Goal: Check status: Check status

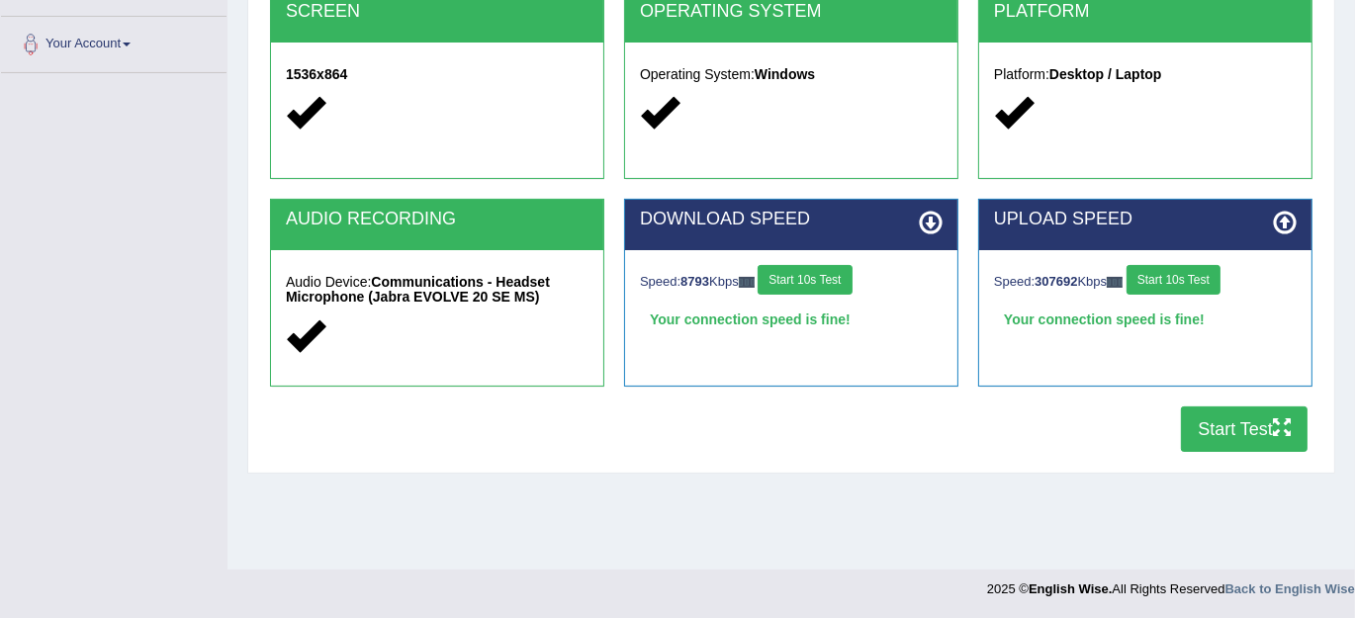
scroll to position [60, 0]
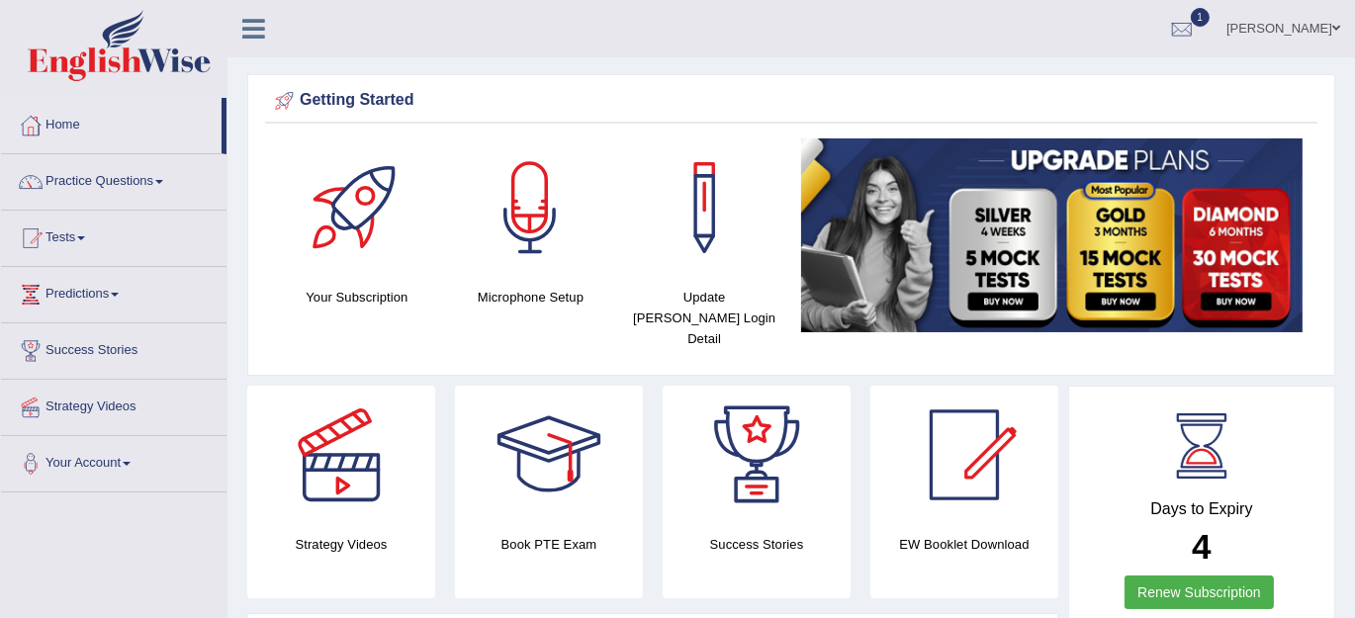
click at [64, 233] on link "Tests" at bounding box center [113, 235] width 225 height 49
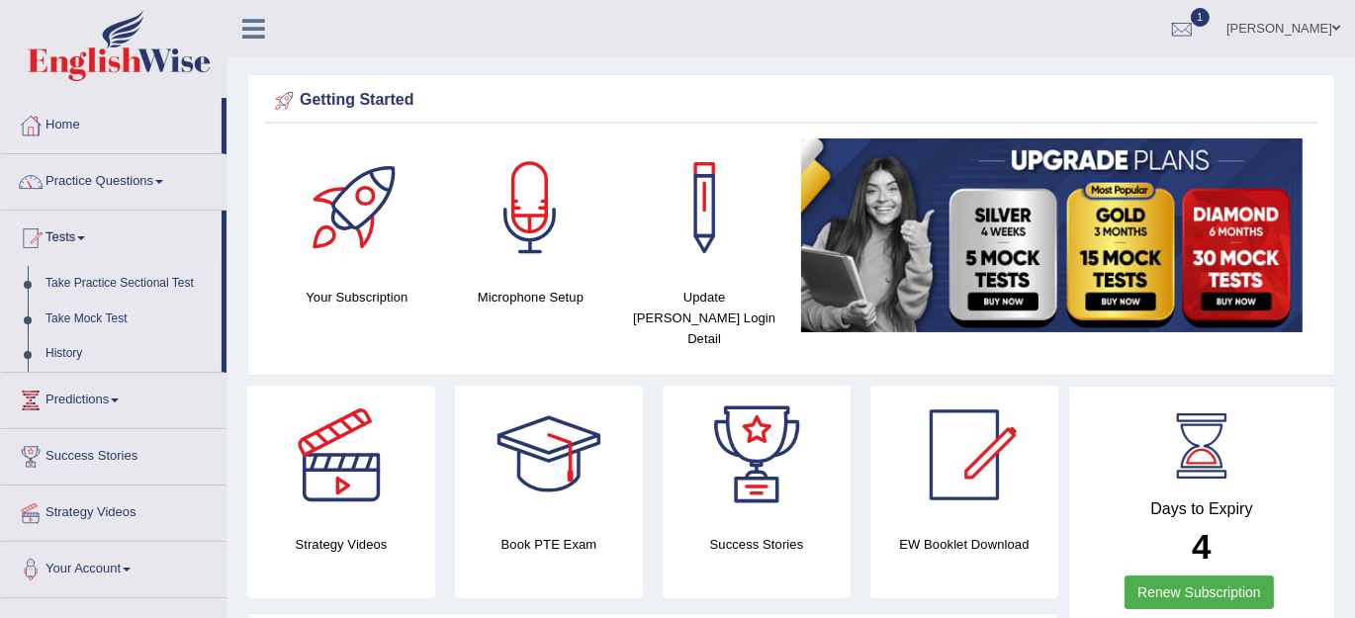
click at [79, 320] on link "Take Mock Test" at bounding box center [129, 320] width 185 height 36
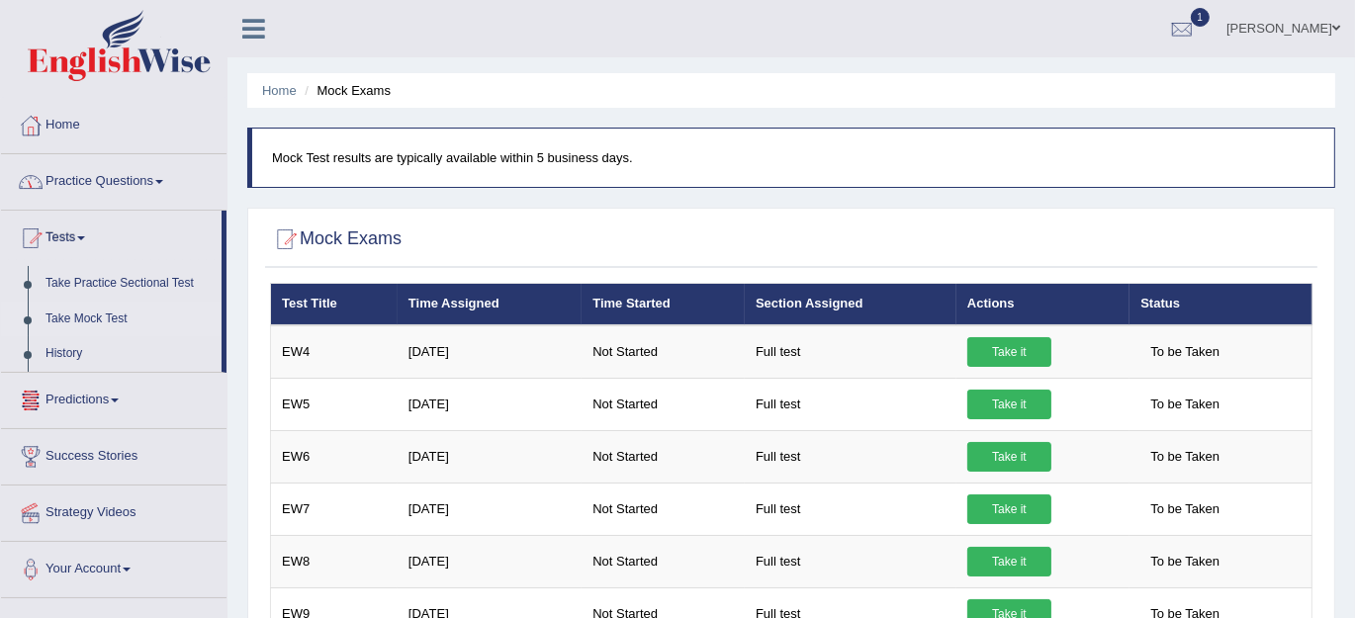
click at [105, 181] on link "Practice Questions" at bounding box center [113, 178] width 225 height 49
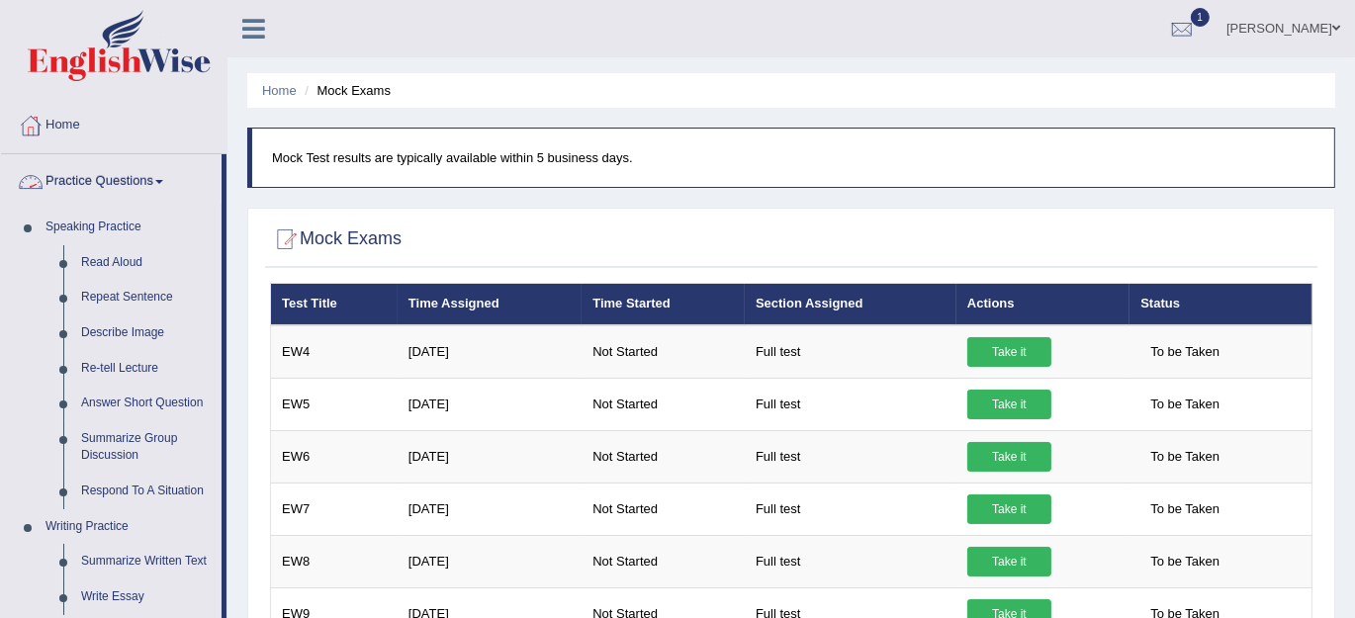
click at [105, 181] on link "Practice Questions" at bounding box center [111, 178] width 221 height 49
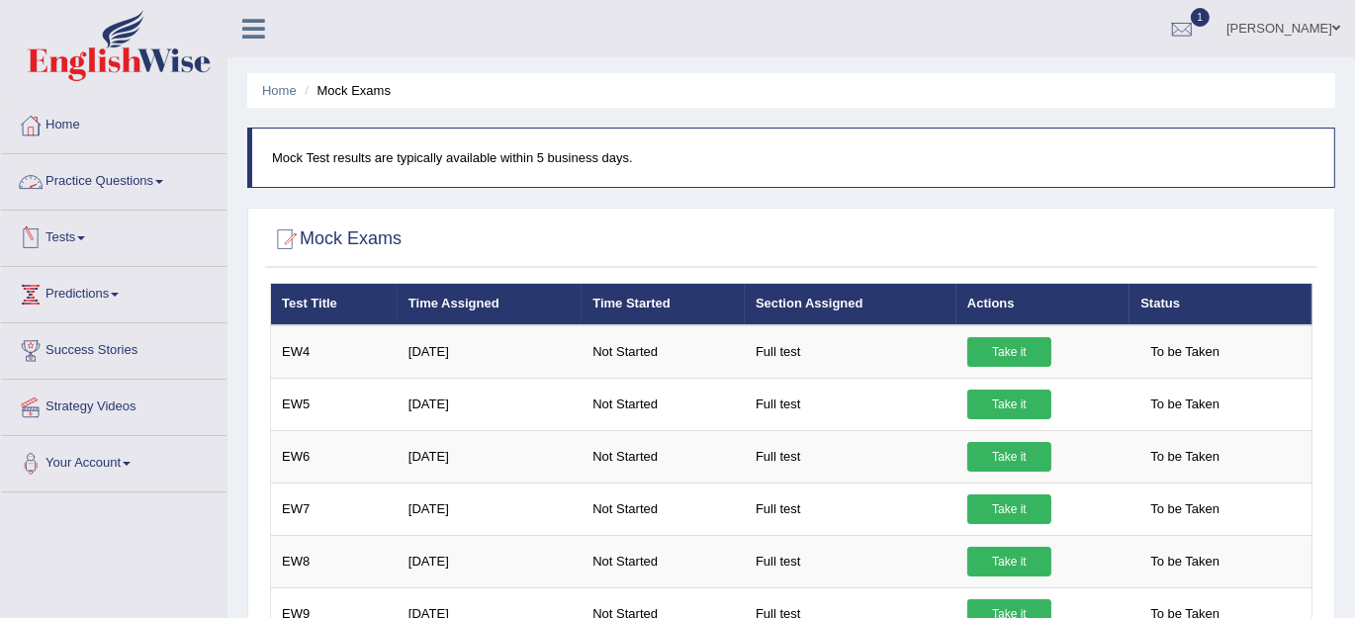
click at [46, 271] on link "Predictions" at bounding box center [113, 291] width 225 height 49
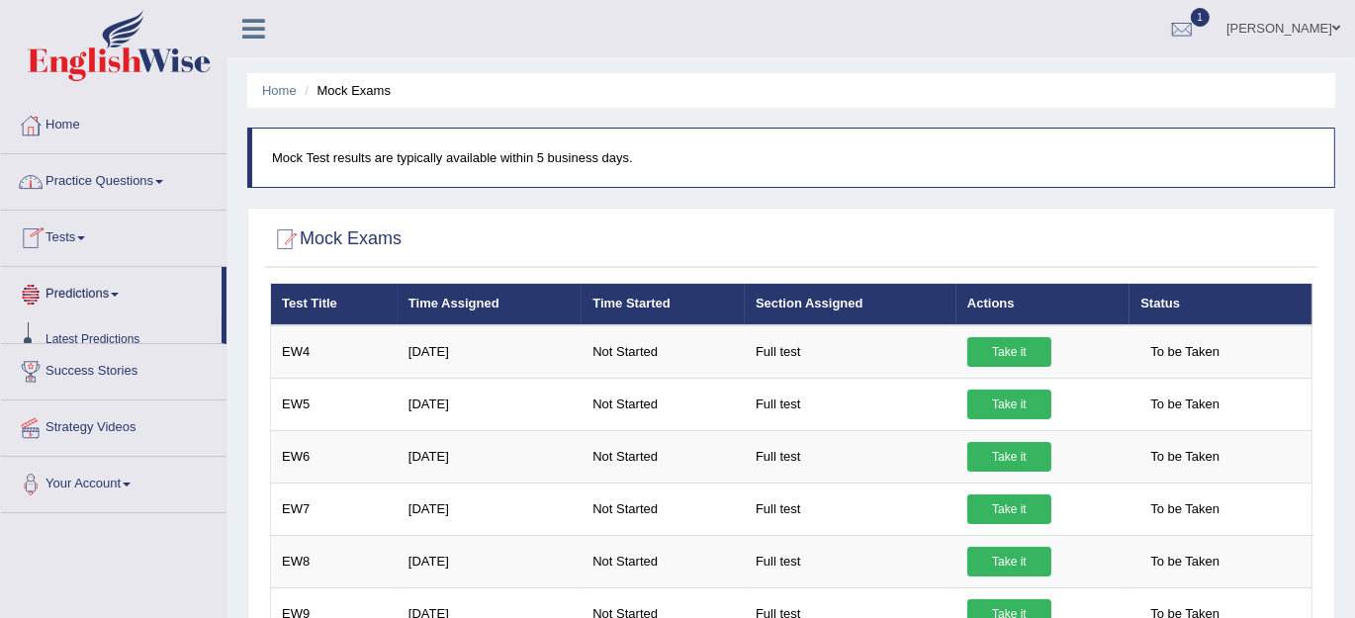
click at [55, 249] on link "Tests" at bounding box center [113, 235] width 225 height 49
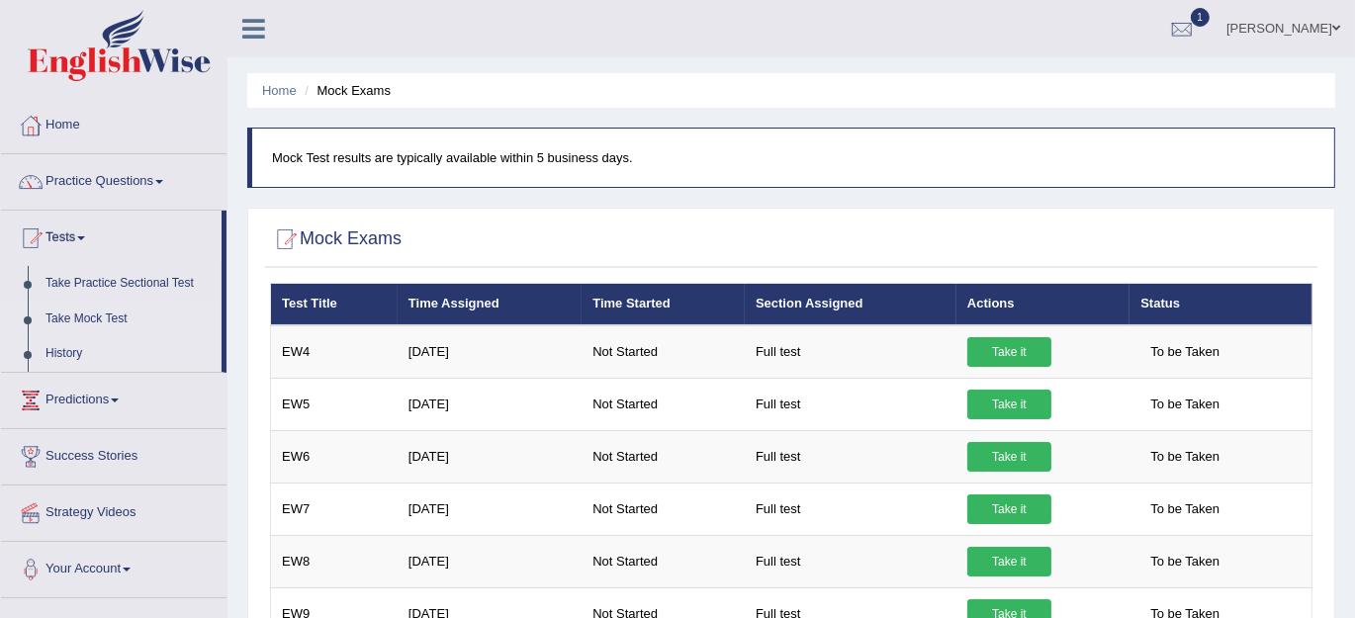
click at [63, 362] on link "History" at bounding box center [129, 354] width 185 height 36
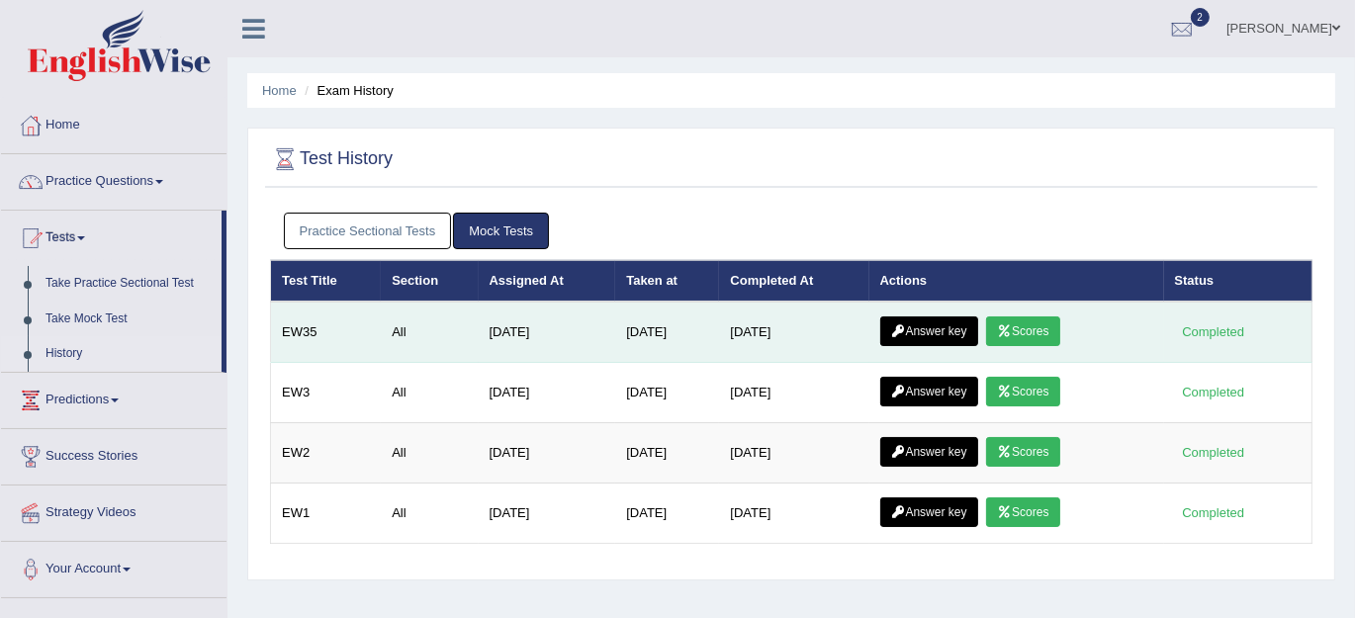
click at [1007, 333] on icon at bounding box center [1004, 331] width 15 height 12
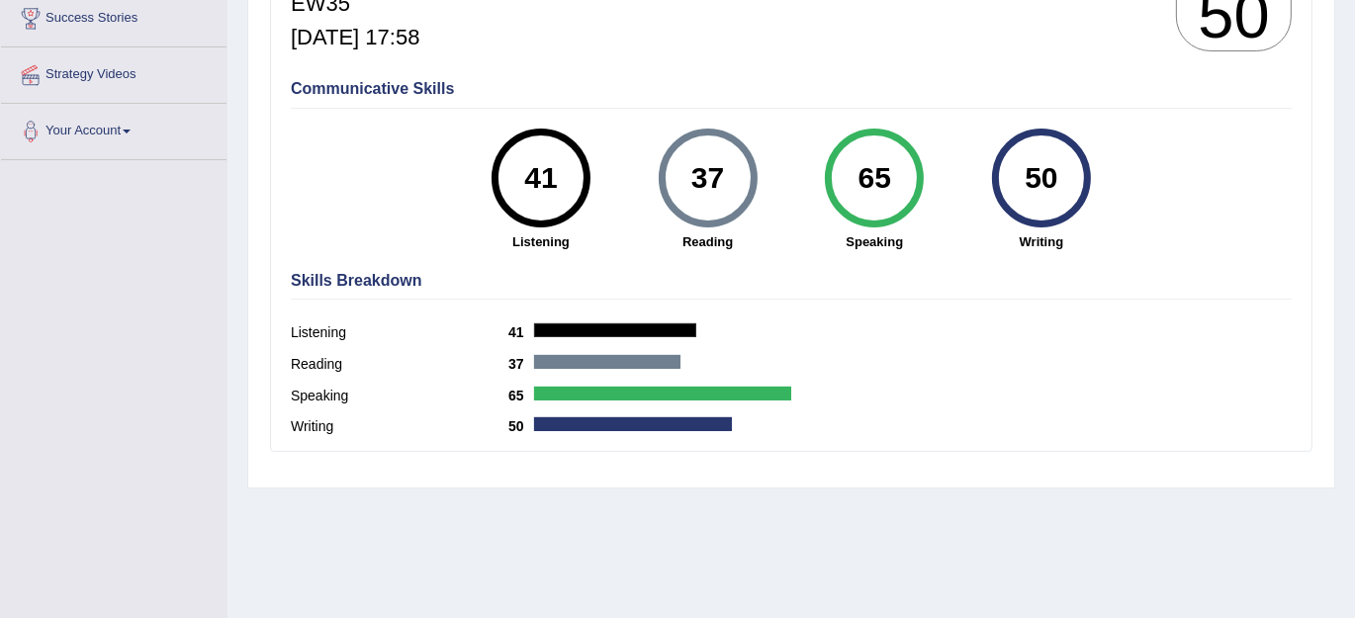
scroll to position [363, 0]
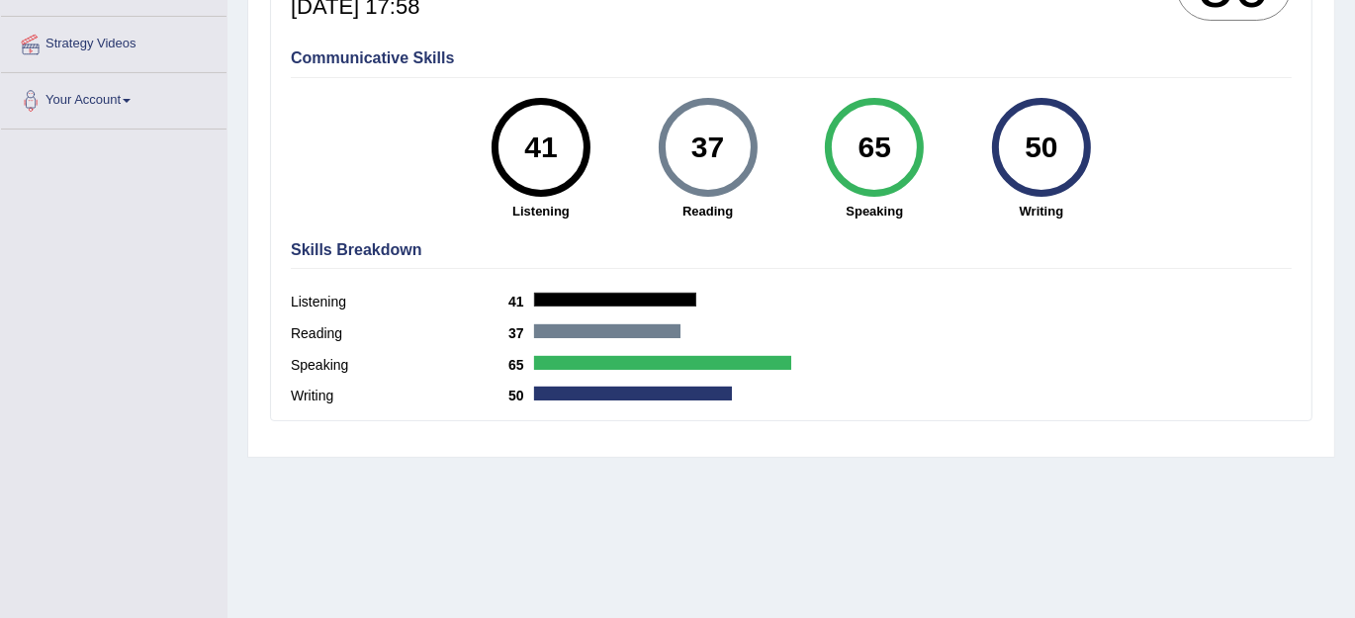
click at [532, 177] on div "41" at bounding box center [540, 147] width 72 height 83
click at [308, 327] on div "Reading 37" at bounding box center [791, 336] width 1001 height 32
drag, startPoint x: 456, startPoint y: 323, endPoint x: 436, endPoint y: 312, distance: 23.1
click at [436, 312] on div "Listening 41" at bounding box center [791, 305] width 1001 height 32
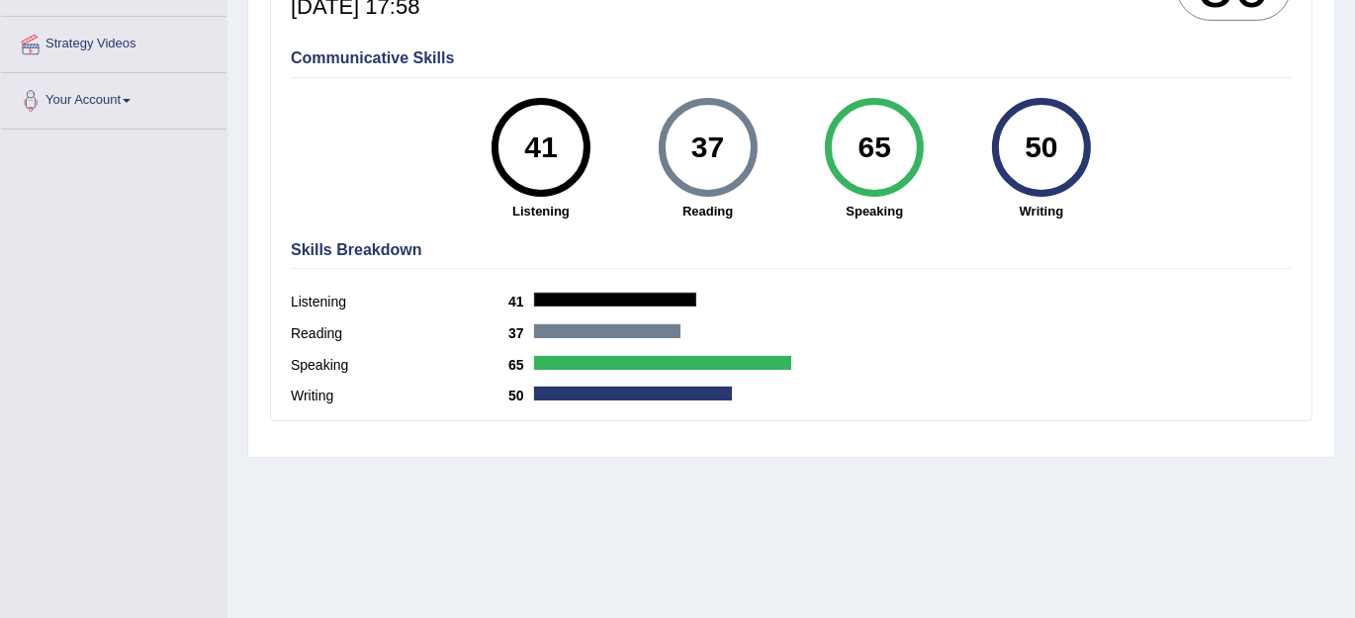
scroll to position [3, 0]
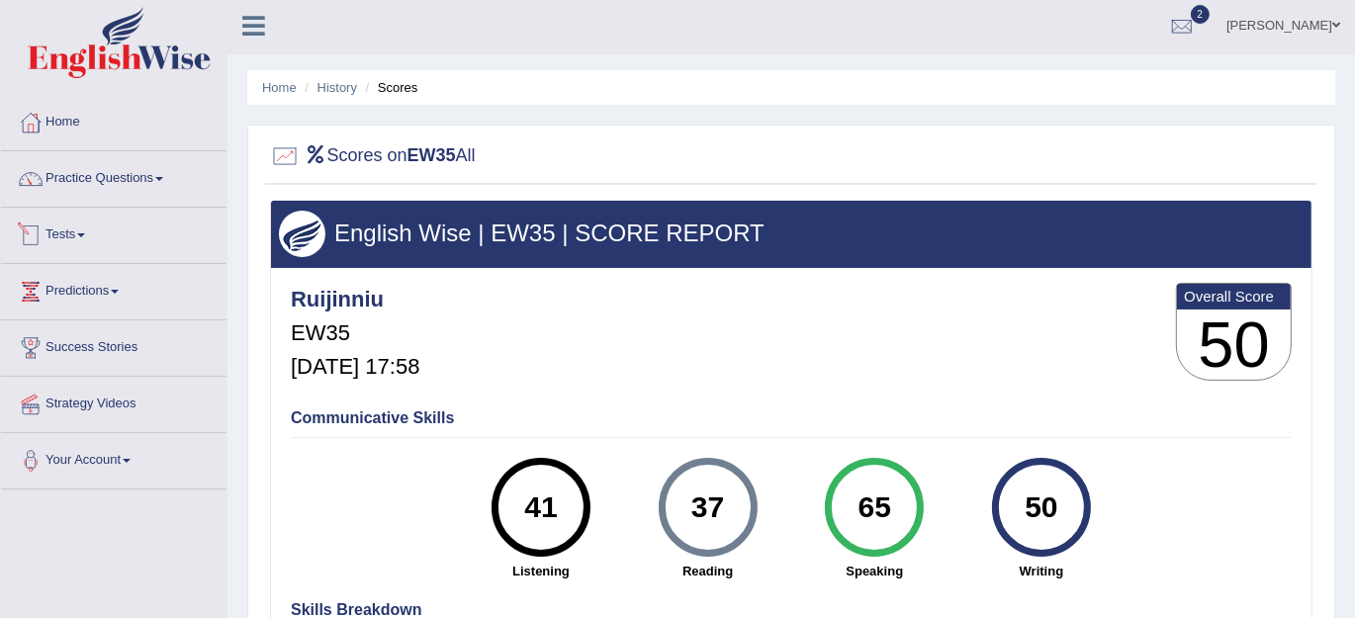
click at [79, 237] on link "Tests" at bounding box center [113, 232] width 225 height 49
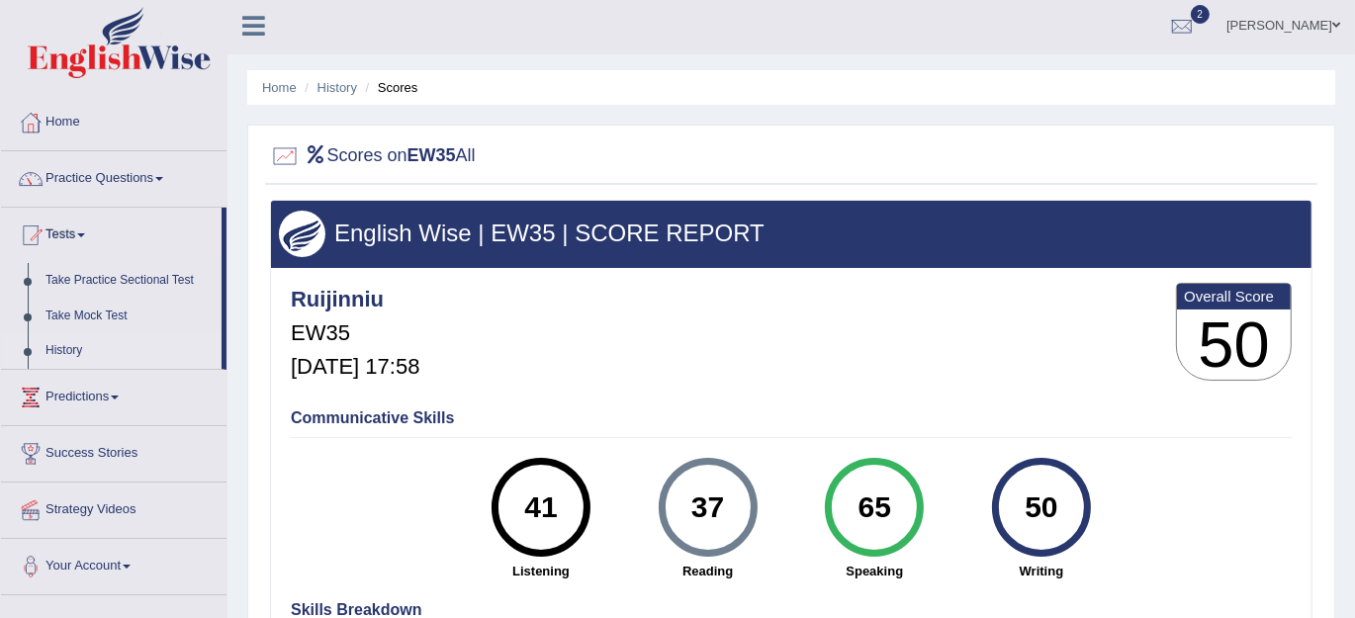
click at [60, 357] on link "History" at bounding box center [129, 351] width 185 height 36
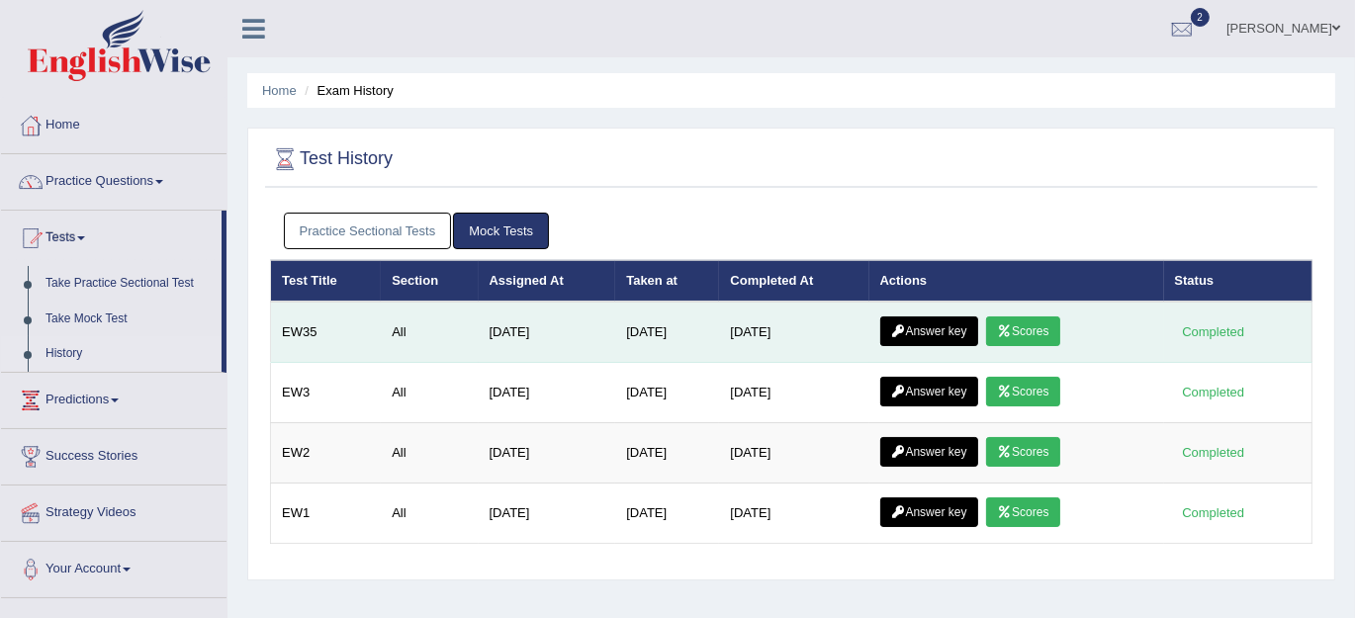
click at [955, 326] on link "Answer key" at bounding box center [929, 331] width 98 height 30
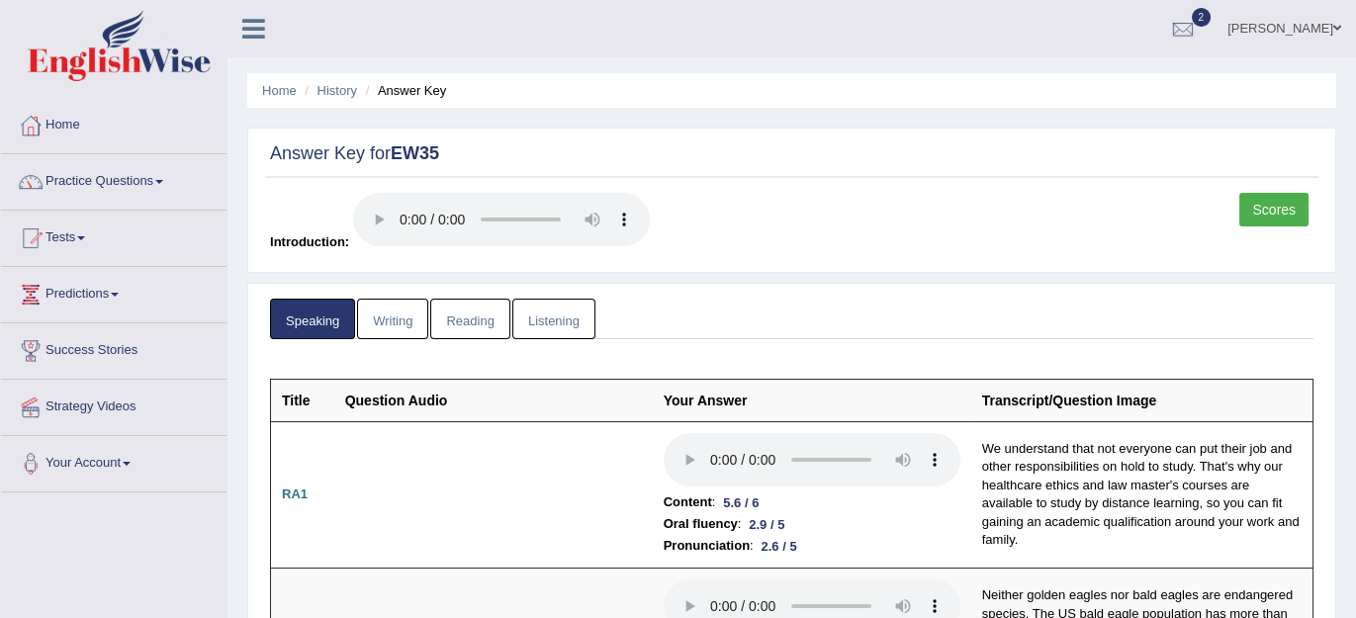
click at [393, 315] on link "Writing" at bounding box center [392, 319] width 71 height 41
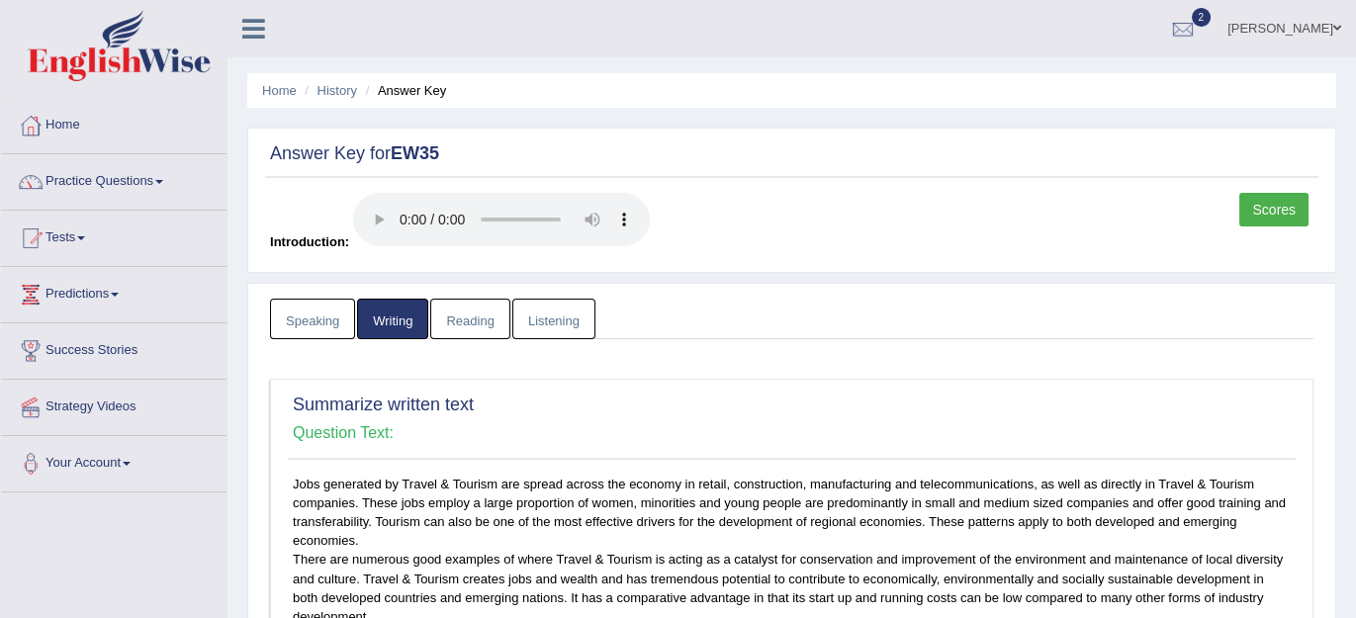
click at [464, 321] on link "Reading" at bounding box center [469, 319] width 79 height 41
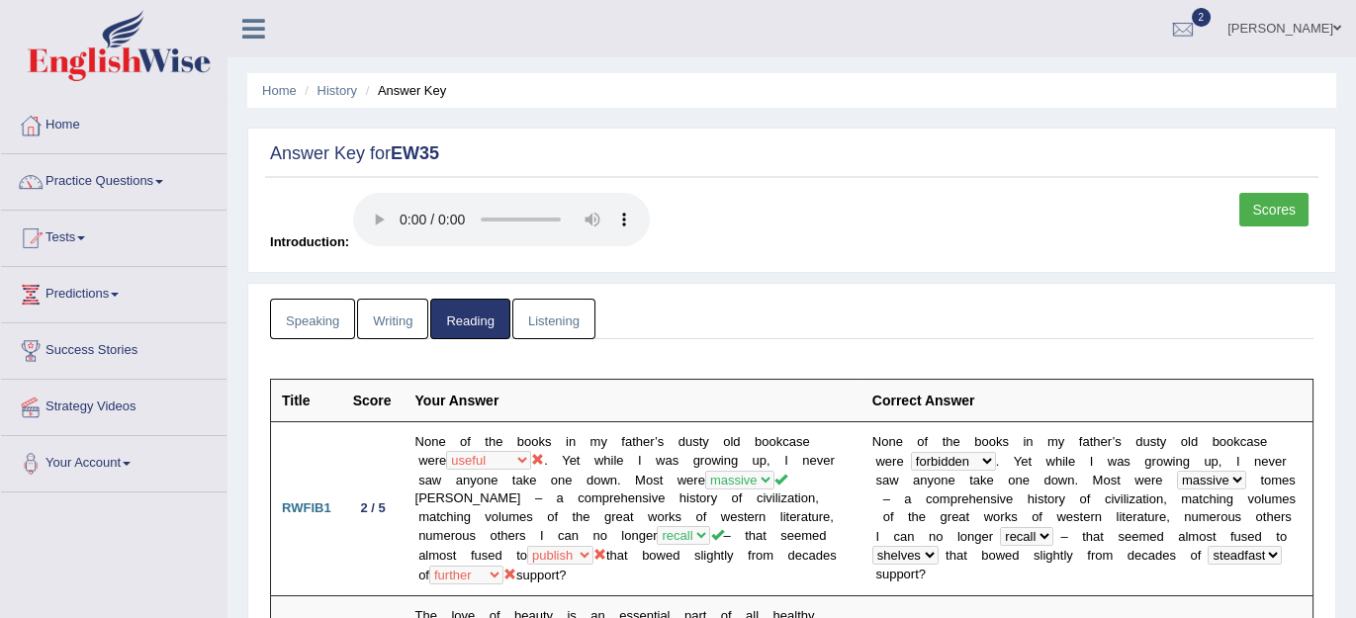
click at [543, 318] on link "Listening" at bounding box center [553, 319] width 83 height 41
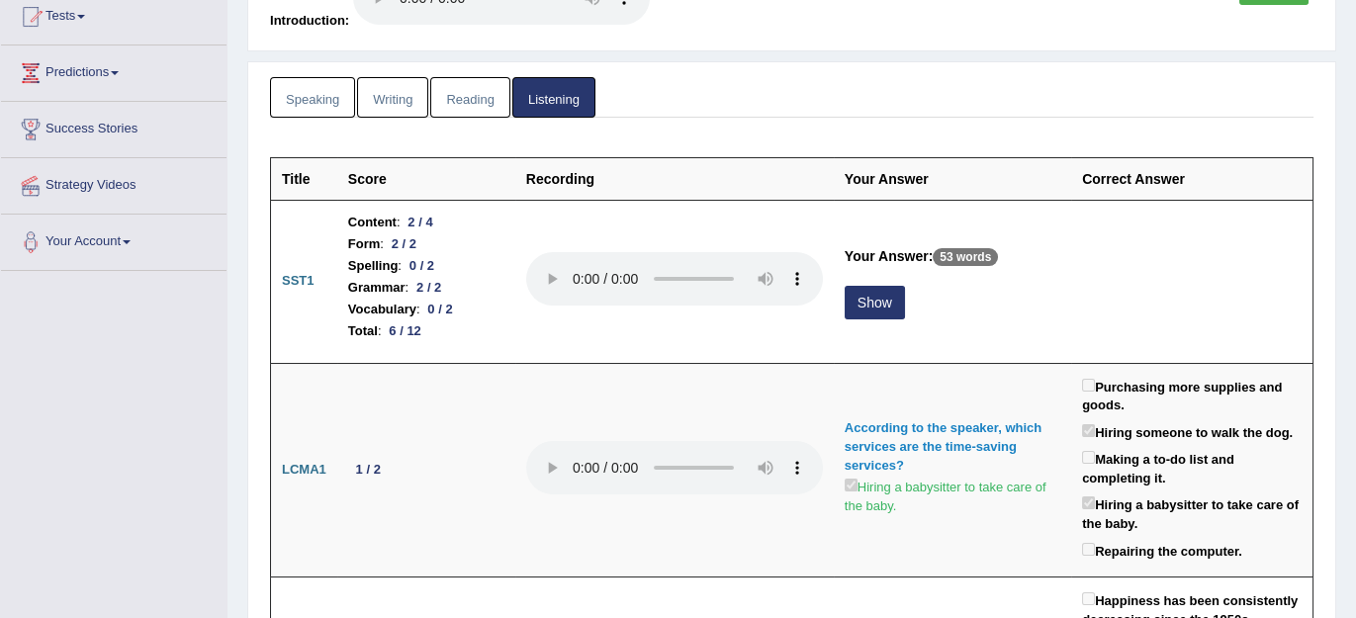
scroll to position [269, 0]
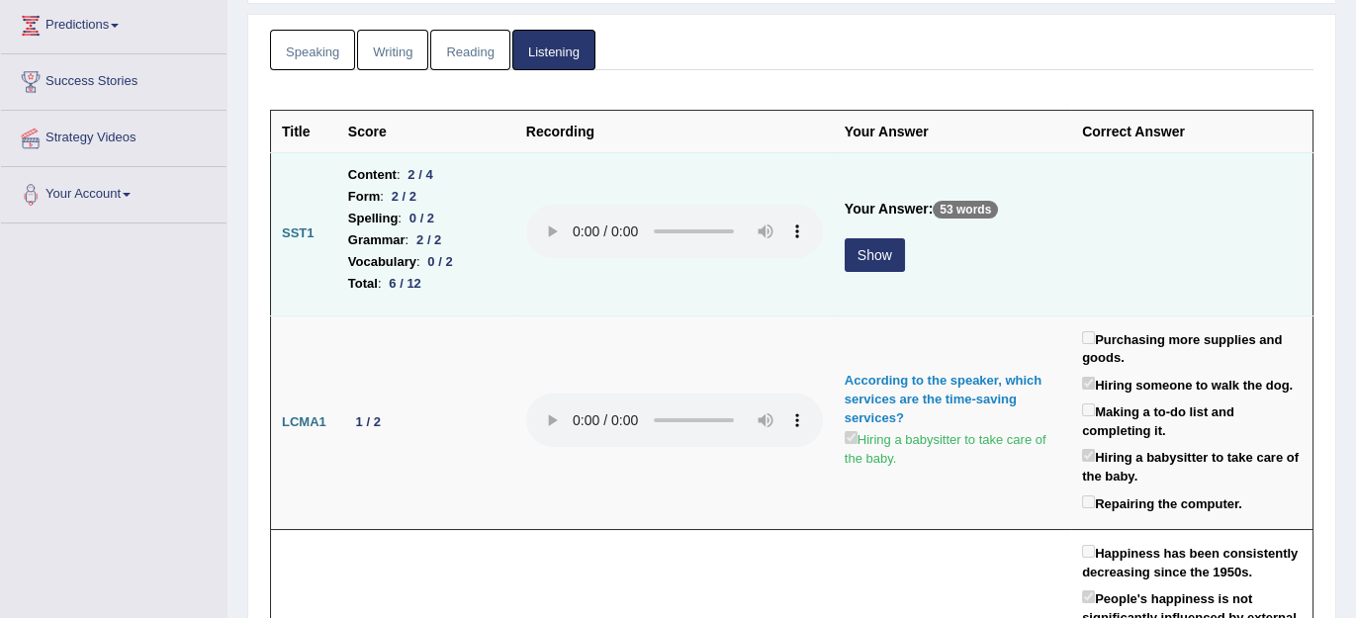
click at [865, 253] on button "Show" at bounding box center [875, 255] width 60 height 34
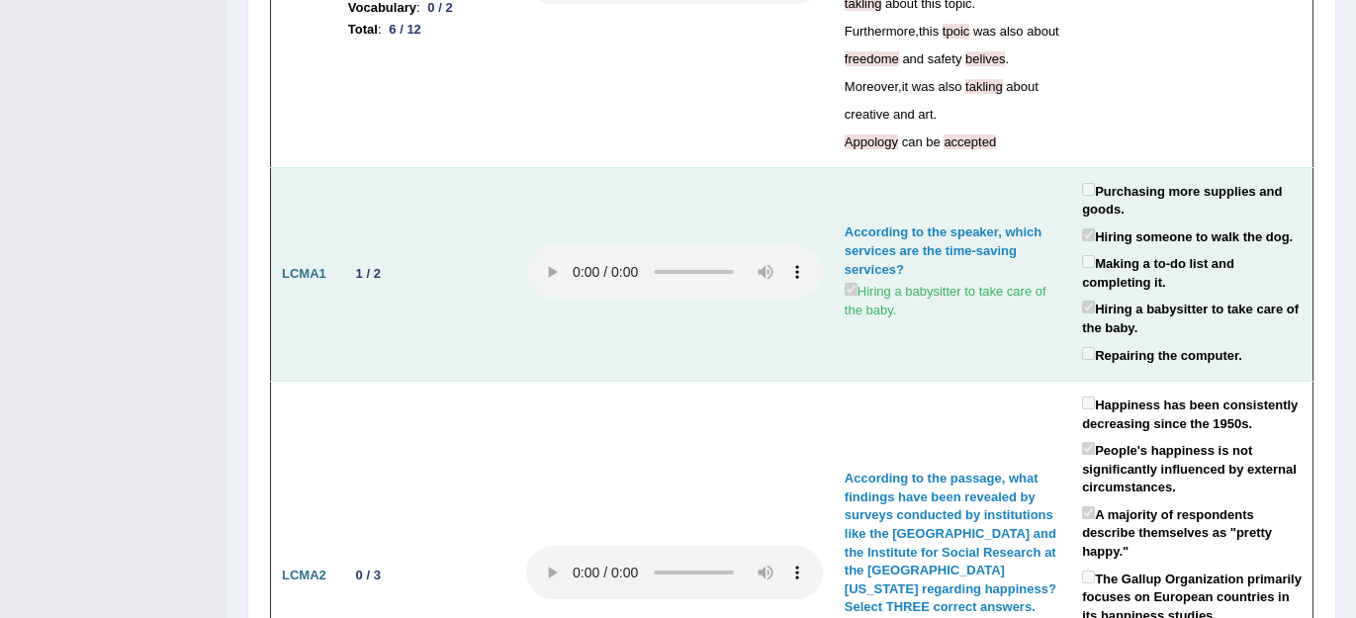
scroll to position [0, 0]
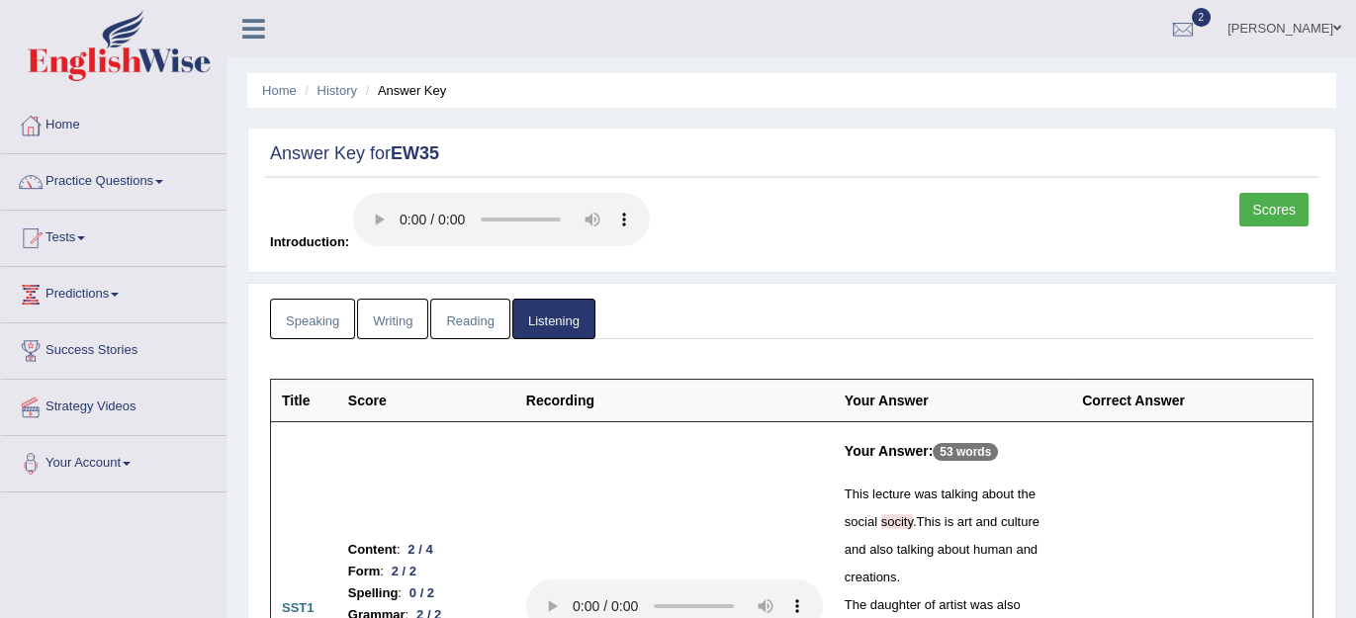
click at [464, 315] on link "Reading" at bounding box center [469, 319] width 79 height 41
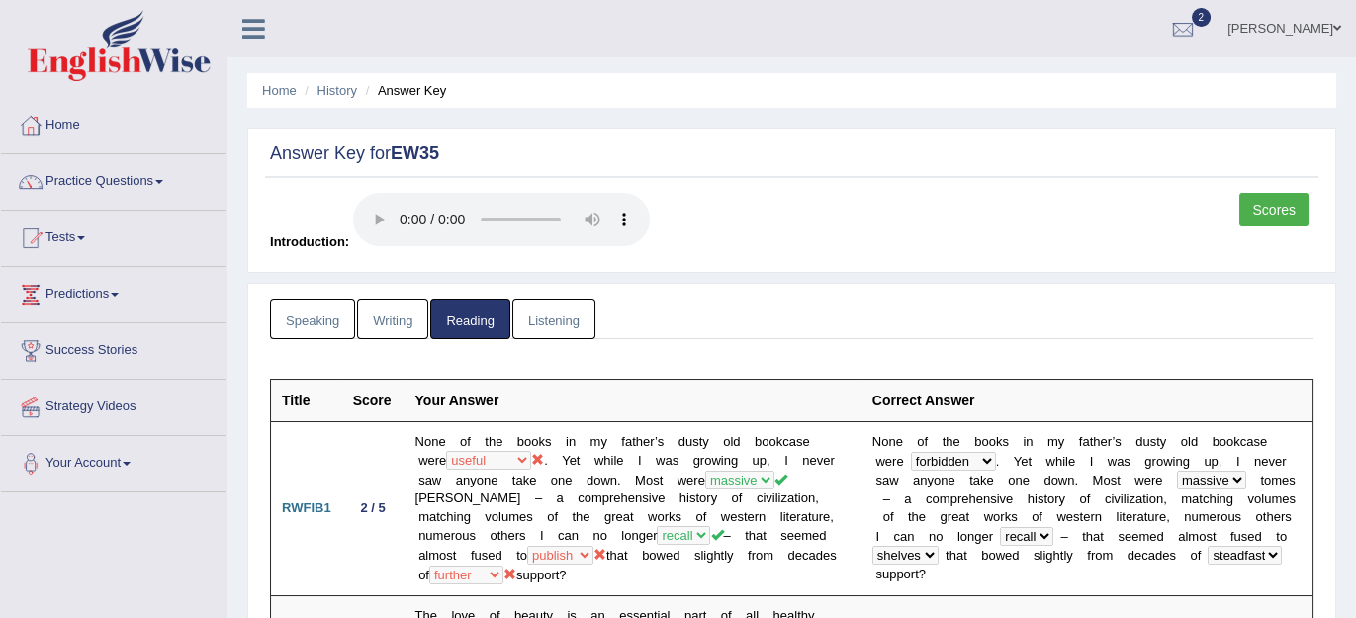
click at [400, 318] on link "Writing" at bounding box center [392, 319] width 71 height 41
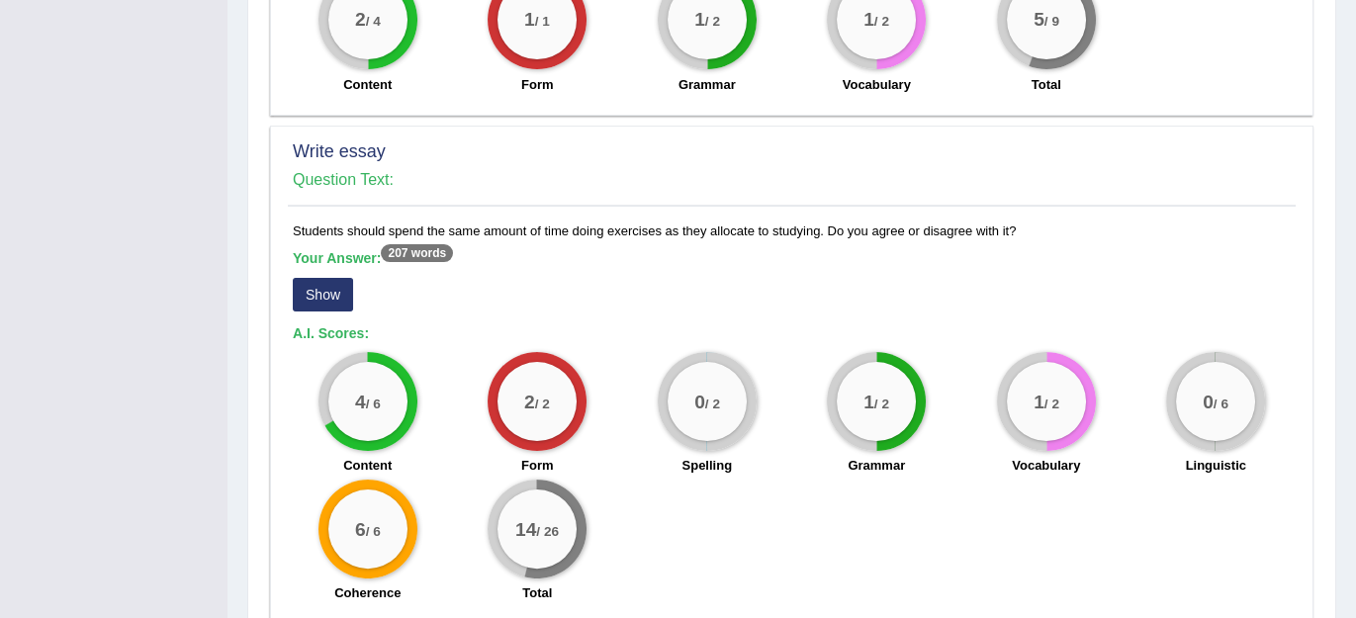
scroll to position [1426, 0]
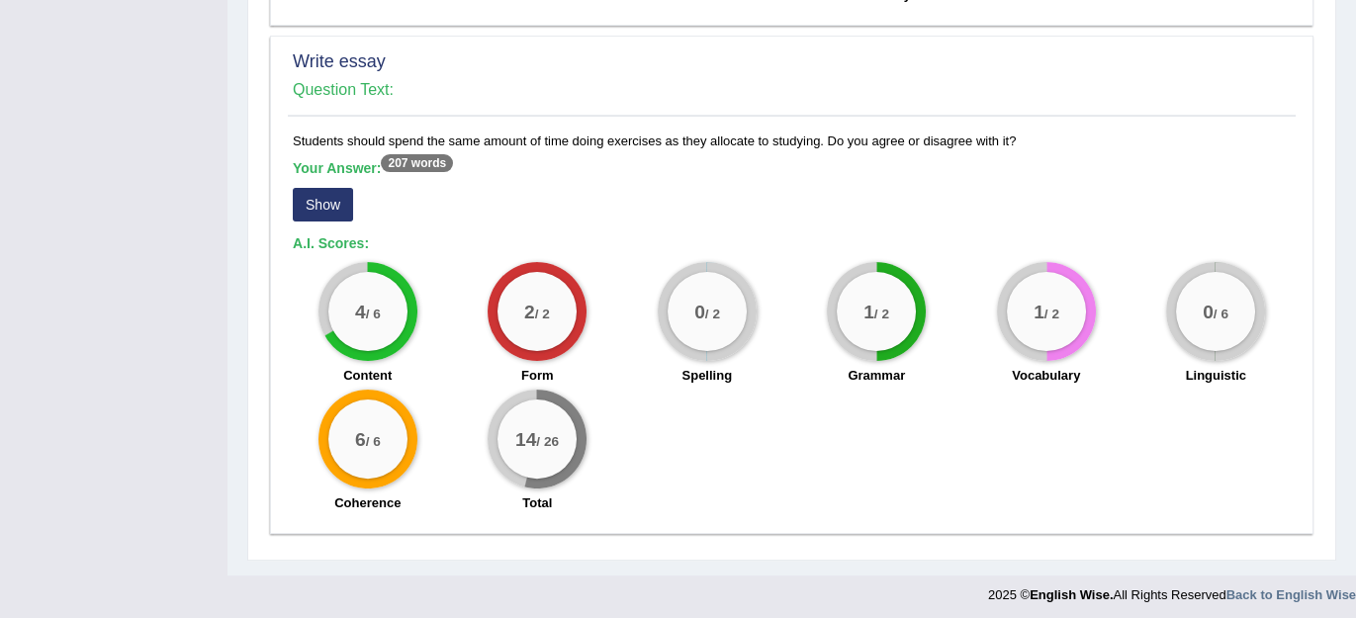
click at [316, 201] on button "Show" at bounding box center [323, 205] width 60 height 34
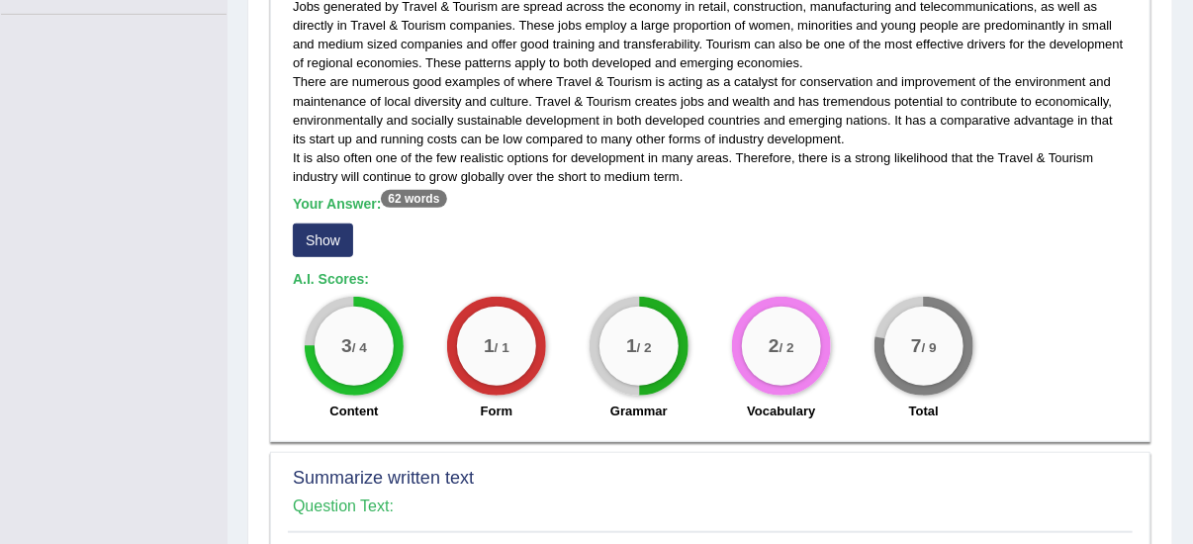
scroll to position [129, 0]
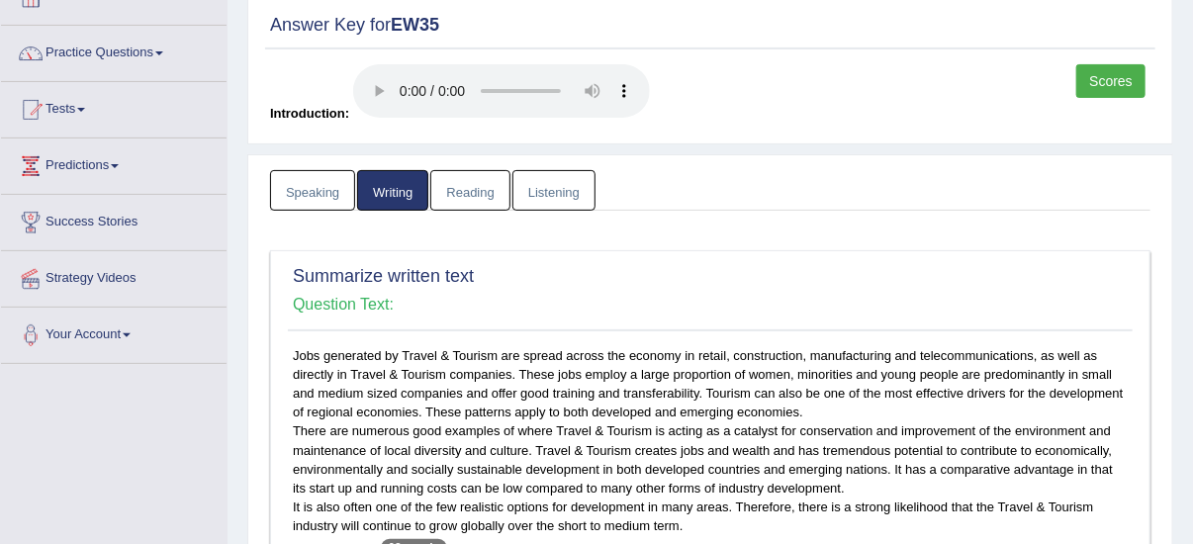
click at [315, 187] on link "Speaking" at bounding box center [312, 190] width 85 height 41
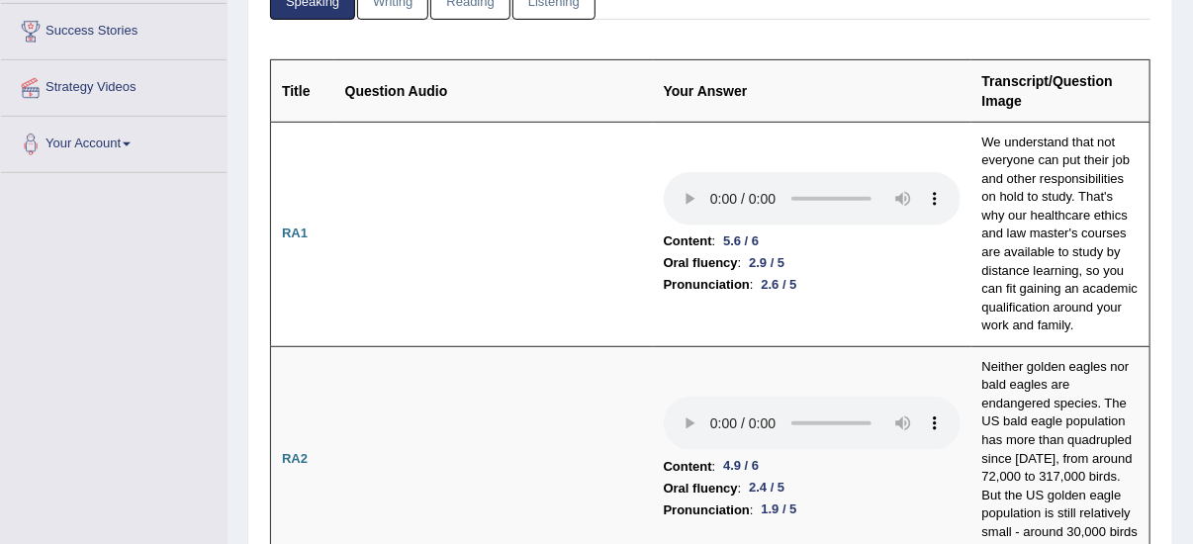
scroll to position [79, 0]
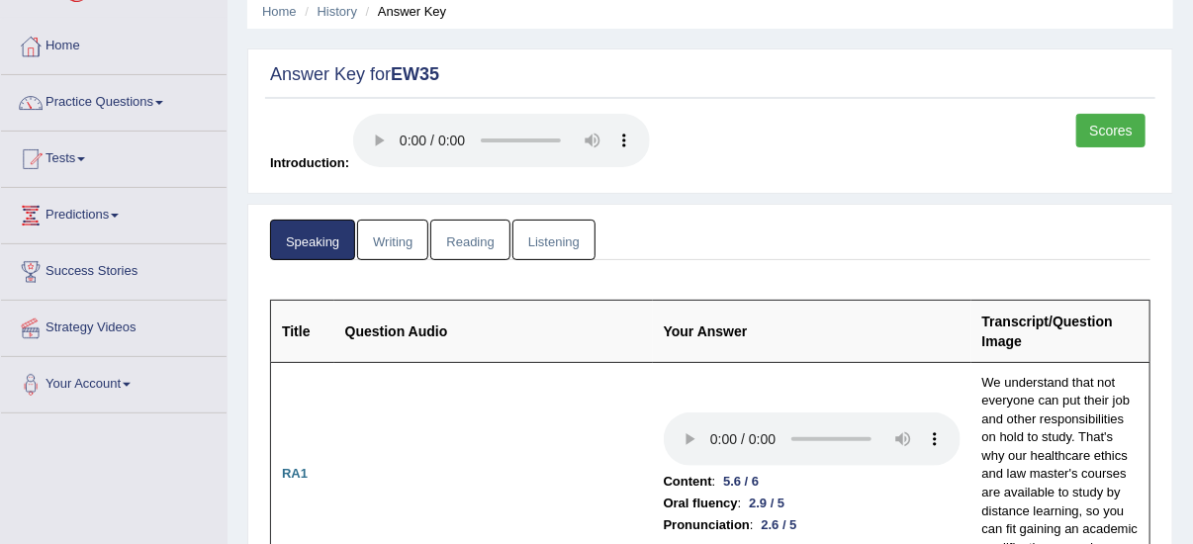
click at [1110, 127] on link "Scores" at bounding box center [1110, 131] width 69 height 34
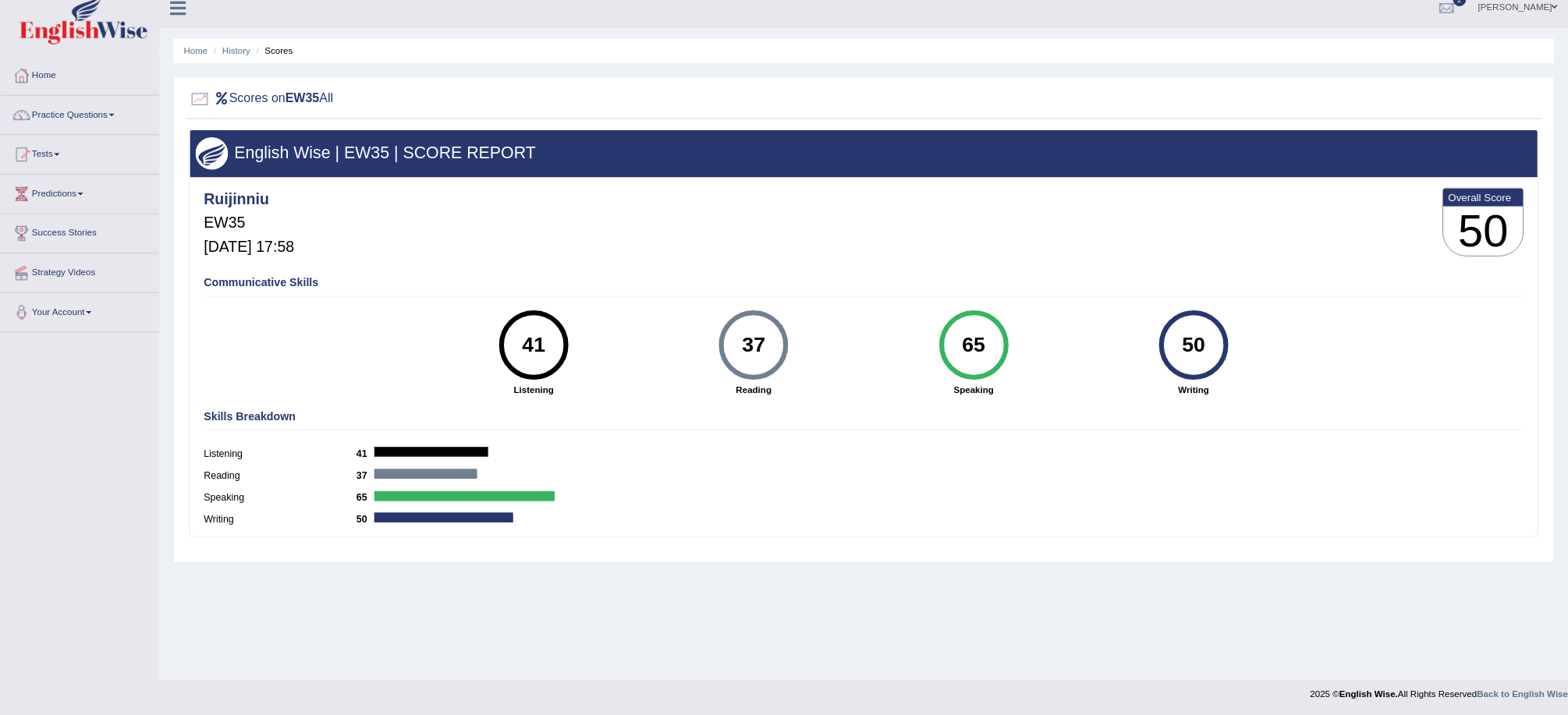
scroll to position [14, 0]
